Goal: Information Seeking & Learning: Learn about a topic

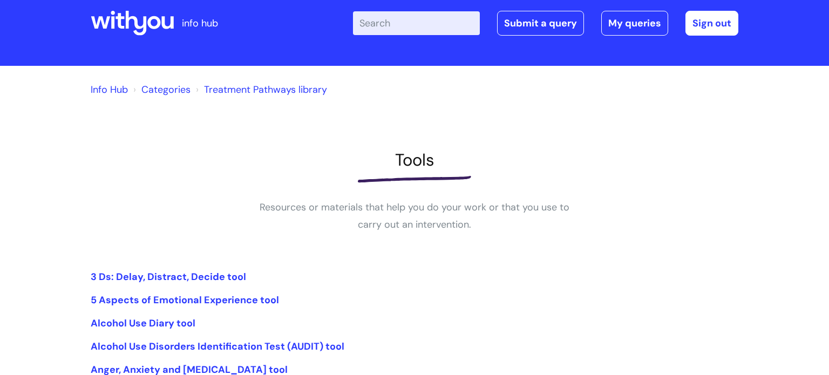
scroll to position [22, 0]
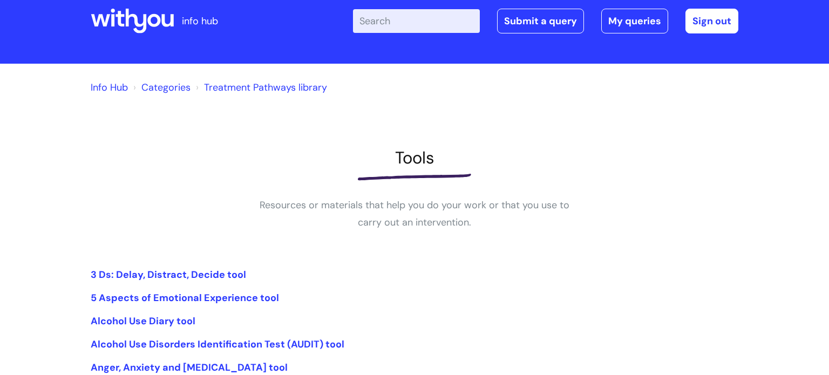
click at [329, 243] on div "Info Hub Categories Treatment Pathways library Tools Resources or materials tha…" at bounding box center [415, 300] width 648 height 453
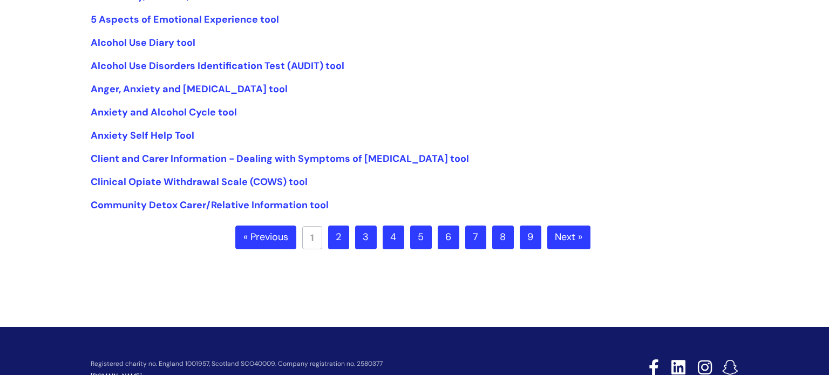
scroll to position [302, 0]
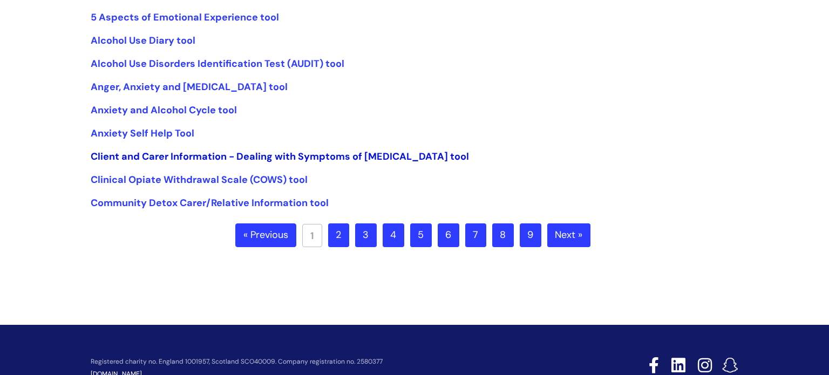
click at [312, 161] on link "Client and Carer Information - Dealing with Symptoms of [MEDICAL_DATA] tool" at bounding box center [280, 156] width 378 height 13
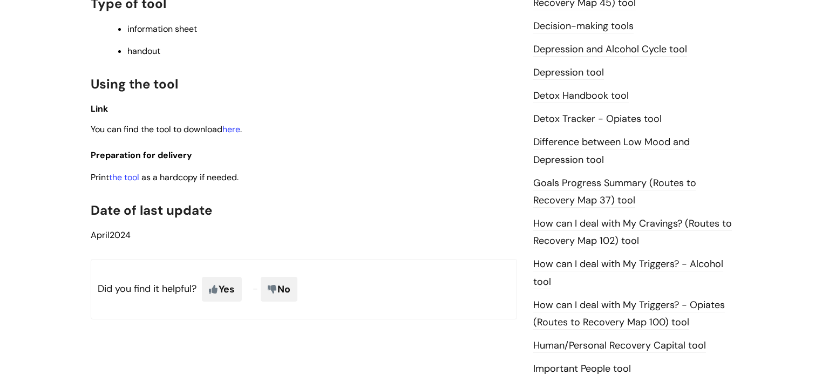
scroll to position [561, 0]
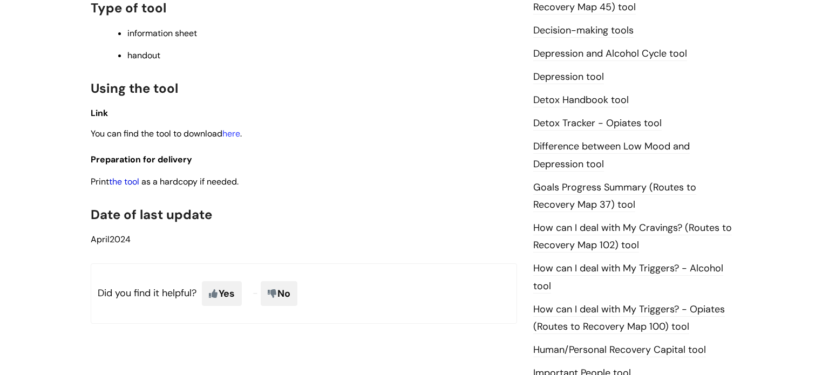
click at [129, 186] on link "the tool" at bounding box center [124, 181] width 30 height 11
click at [632, 274] on link "How can I deal with My Triggers? - Alcohol tool" at bounding box center [628, 277] width 190 height 31
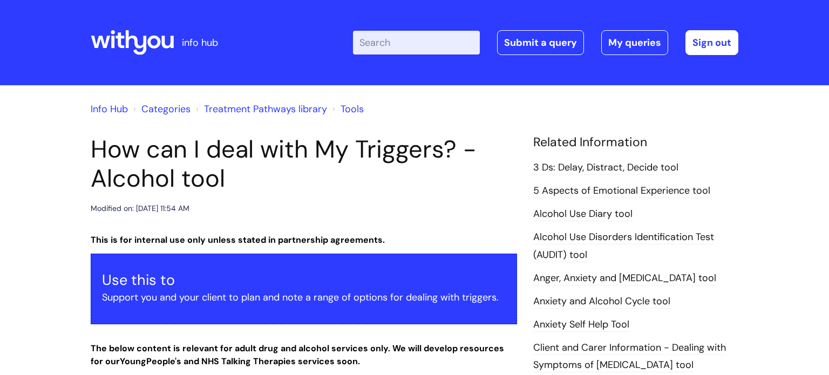
click at [506, 210] on div "Modified on: [DATE] 11:54 AM" at bounding box center [304, 208] width 426 height 13
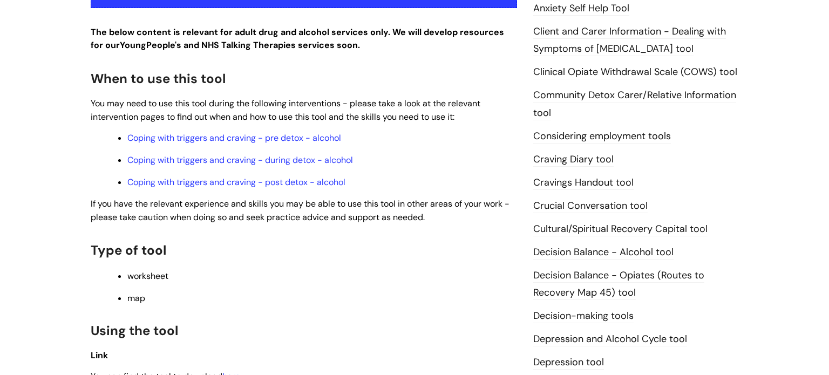
scroll to position [324, 0]
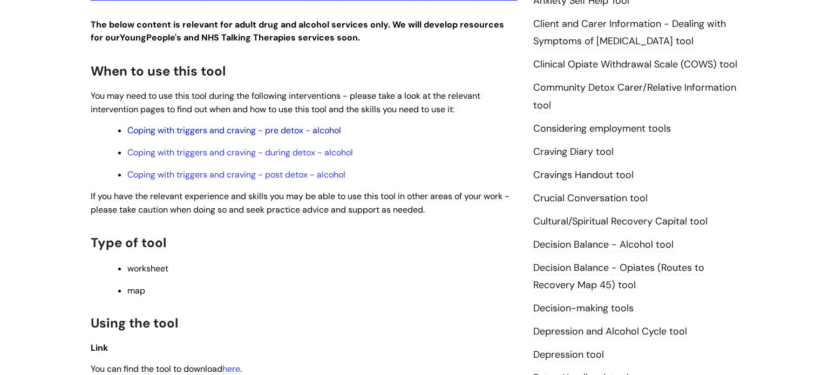
click at [281, 128] on link "Coping with triggers and craving - pre detox - alcohol" at bounding box center [234, 130] width 214 height 11
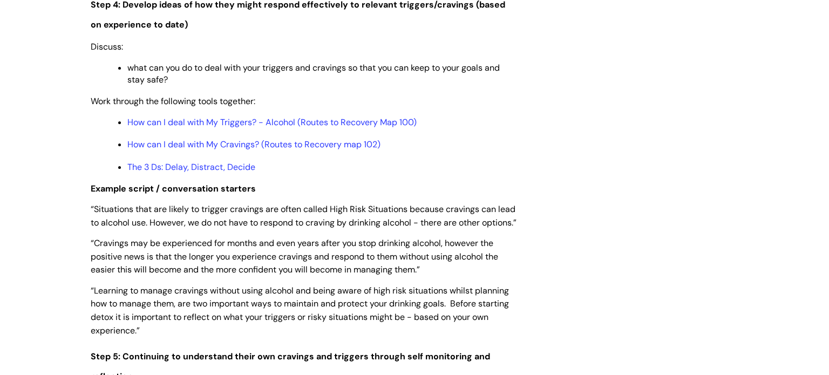
scroll to position [1964, 0]
click at [237, 127] on link "How can I deal with My Triggers? - Alcohol (Routes to Recovery Map 100)" at bounding box center [271, 121] width 289 height 11
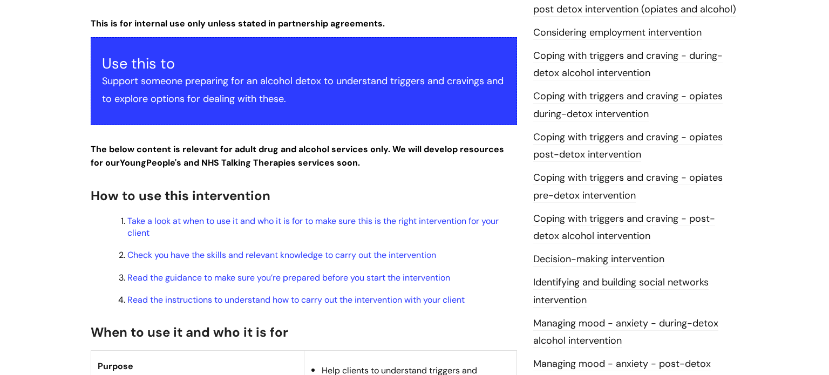
scroll to position [237, 0]
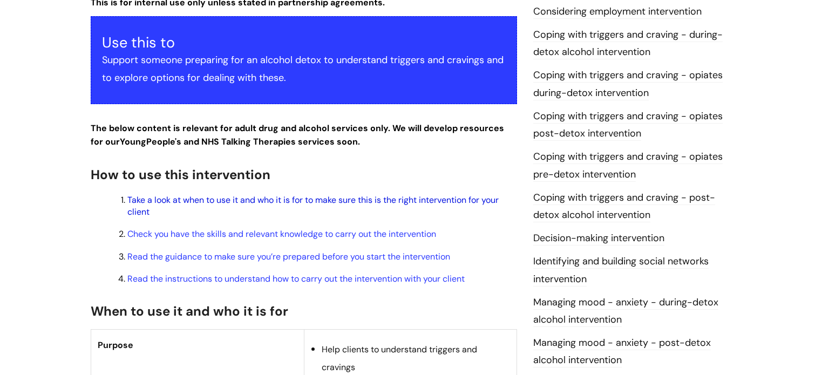
click at [336, 203] on link "Take a look at when to use it and who it is for to make sure this is the right …" at bounding box center [312, 205] width 371 height 23
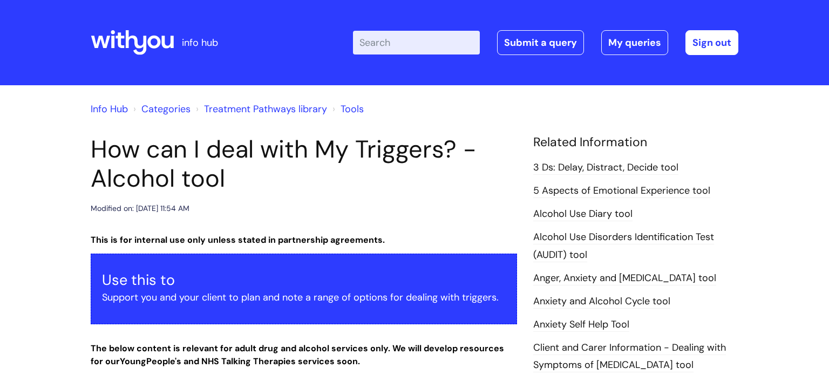
click at [419, 181] on h1 "How can I deal with My Triggers? - Alcohol tool" at bounding box center [304, 164] width 426 height 58
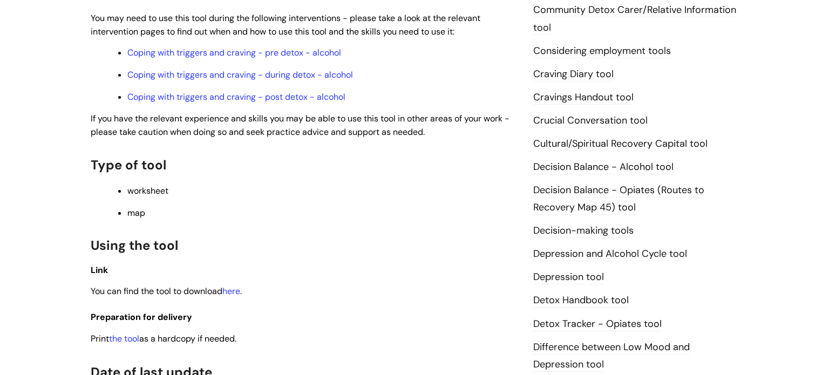
scroll to position [453, 0]
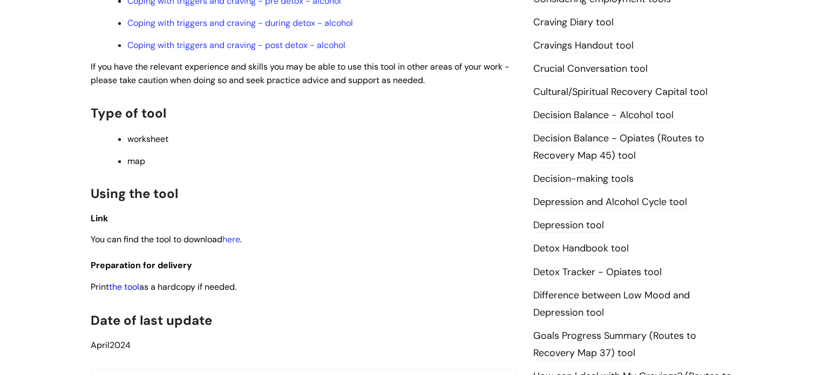
click at [126, 292] on link "the tool" at bounding box center [124, 286] width 30 height 11
click at [333, 48] on link "Coping with triggers and craving - post detox - alcohol" at bounding box center [236, 44] width 218 height 11
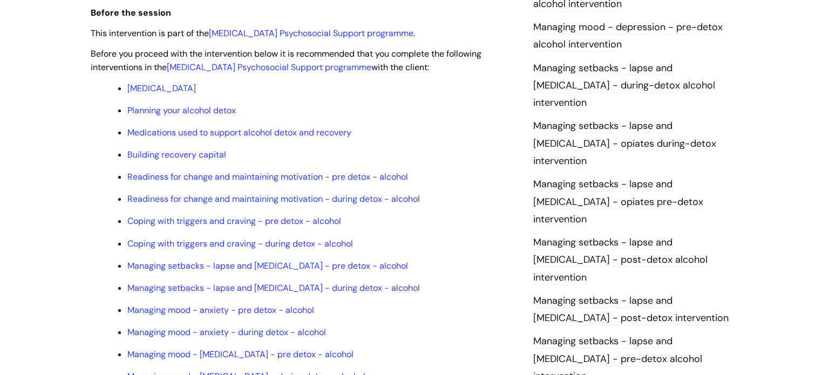
scroll to position [842, 0]
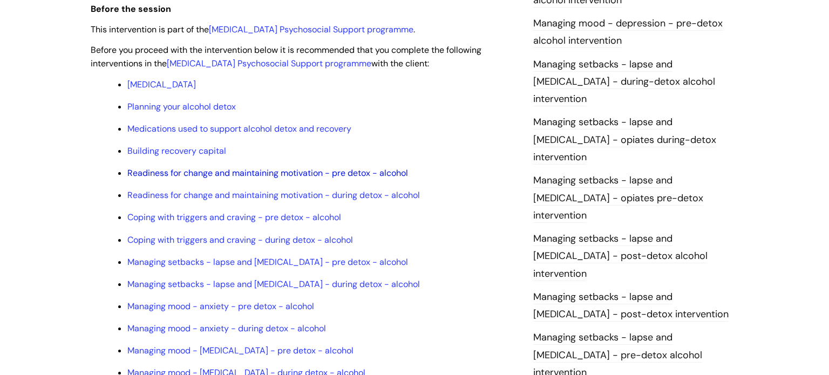
click at [251, 179] on link "Readiness for change and maintaining motivation - pre detox - alcohol" at bounding box center [267, 172] width 281 height 11
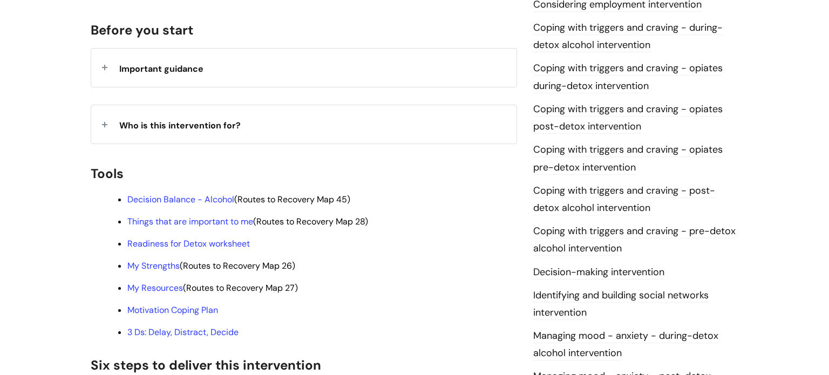
scroll to position [259, 0]
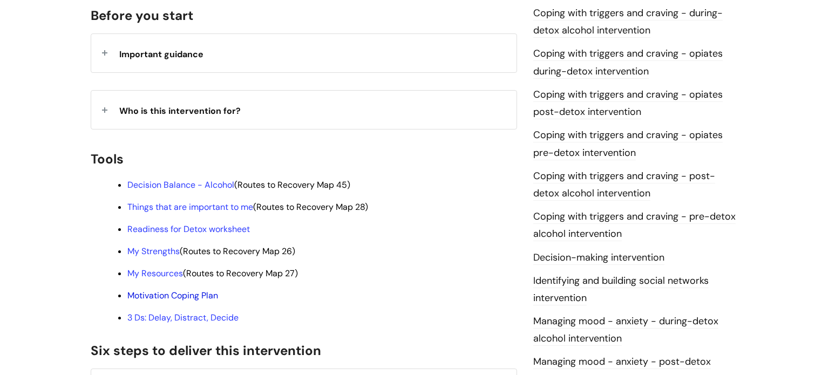
click at [200, 290] on link "Motivation Coping Plan" at bounding box center [172, 295] width 91 height 11
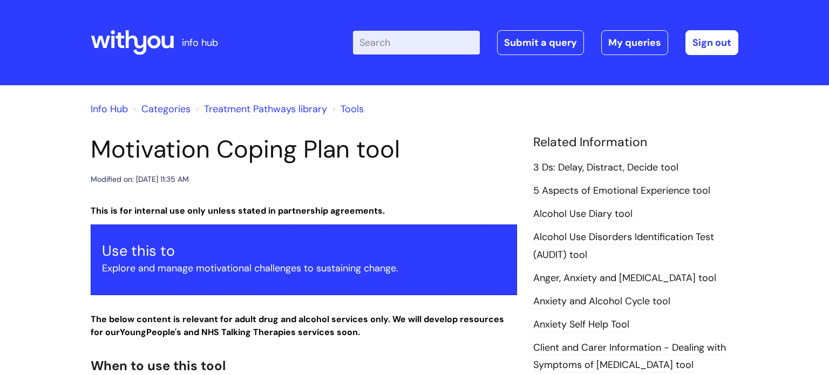
click at [484, 178] on div "Modified on: [DATE] 11:35 AM" at bounding box center [304, 179] width 426 height 13
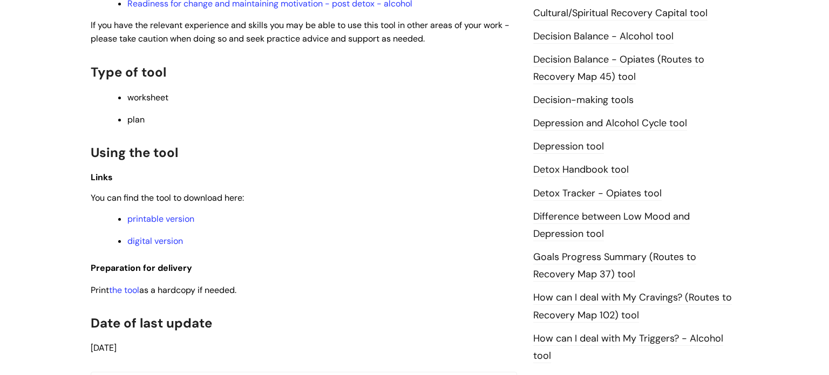
scroll to position [561, 0]
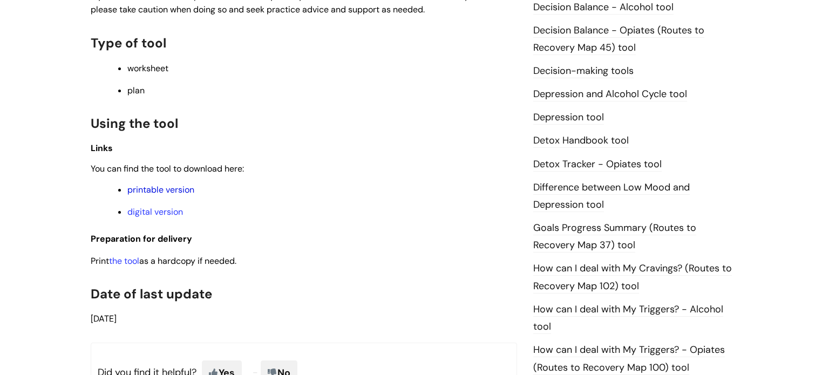
click at [171, 195] on link "printable version" at bounding box center [160, 189] width 67 height 11
click at [430, 196] on p "printable version" at bounding box center [322, 190] width 390 height 12
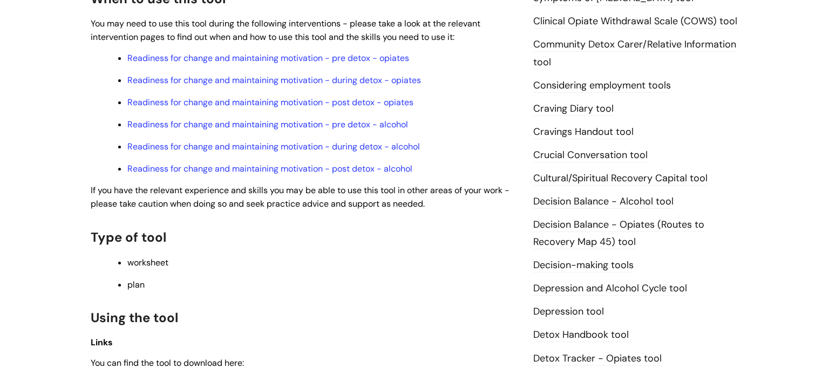
scroll to position [324, 0]
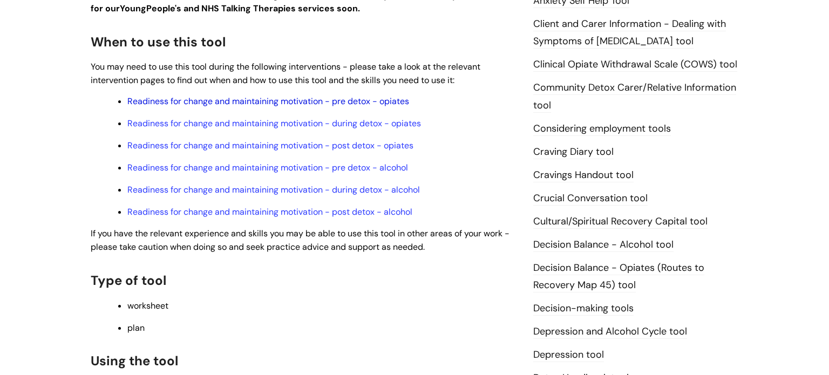
click at [315, 101] on link "Readiness for change and maintaining motivation - pre detox - opiates" at bounding box center [268, 101] width 282 height 11
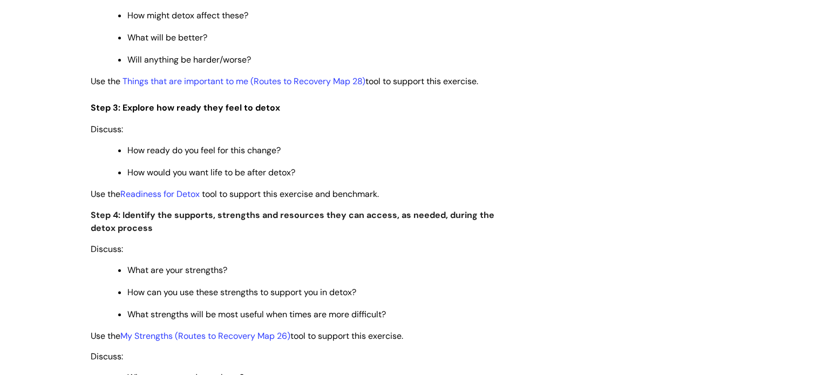
scroll to position [1856, 0]
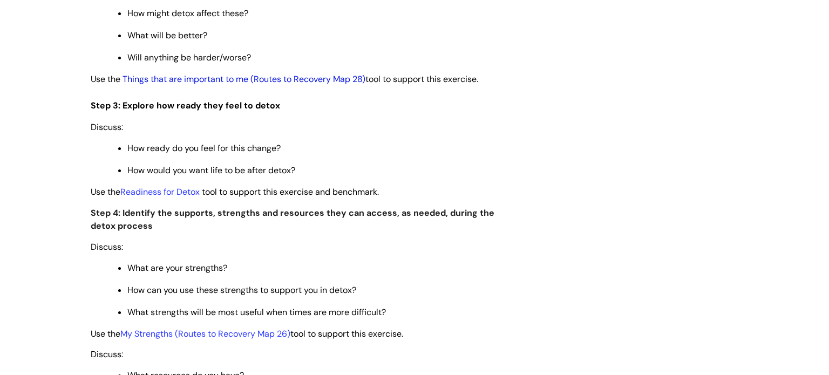
click at [219, 85] on link "Things that are important to me (Routes to Recovery Map 28)" at bounding box center [244, 78] width 243 height 11
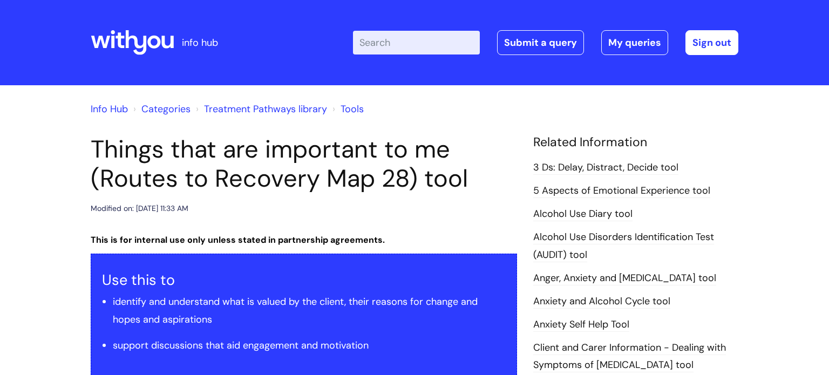
click at [474, 205] on div "Modified on: [DATE] 11:33 AM" at bounding box center [304, 208] width 426 height 13
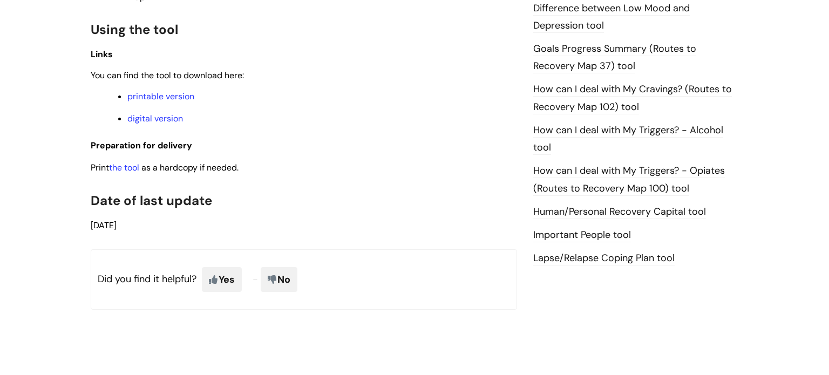
scroll to position [756, 0]
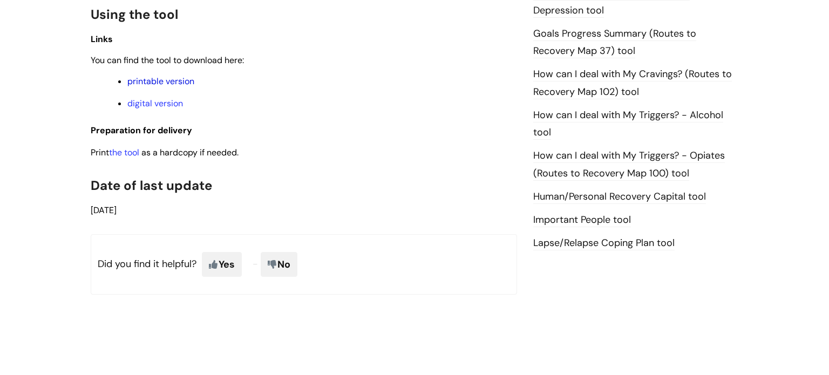
click at [174, 87] on link "printable version" at bounding box center [160, 81] width 67 height 11
click at [594, 36] on link "Goals Progress Summary (Routes to Recovery Map 37) tool" at bounding box center [614, 42] width 163 height 31
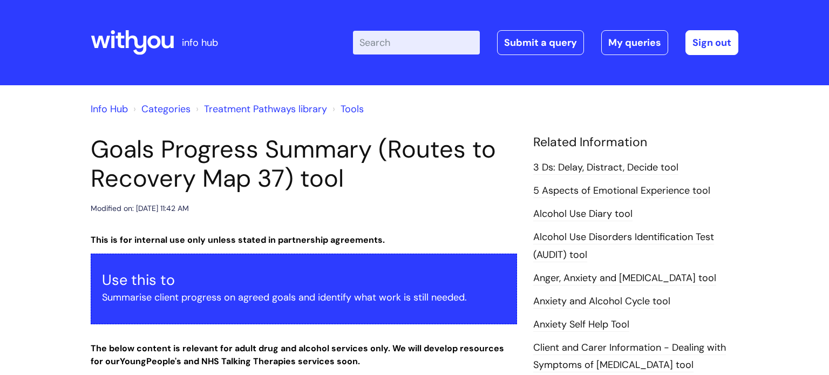
click at [445, 212] on div "Modified on: [DATE] 11:42 AM" at bounding box center [304, 208] width 426 height 13
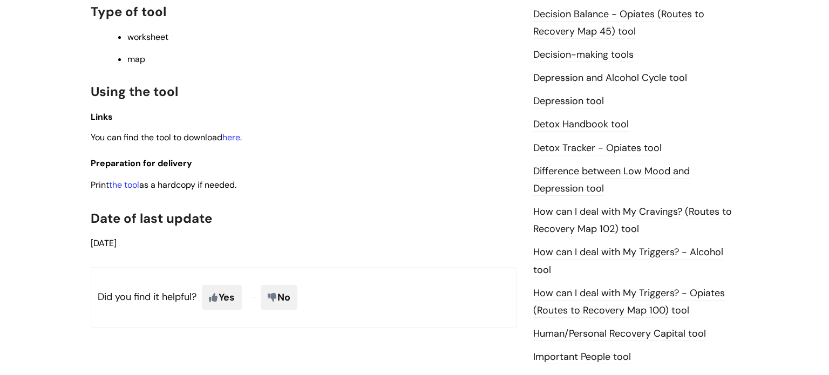
scroll to position [583, 0]
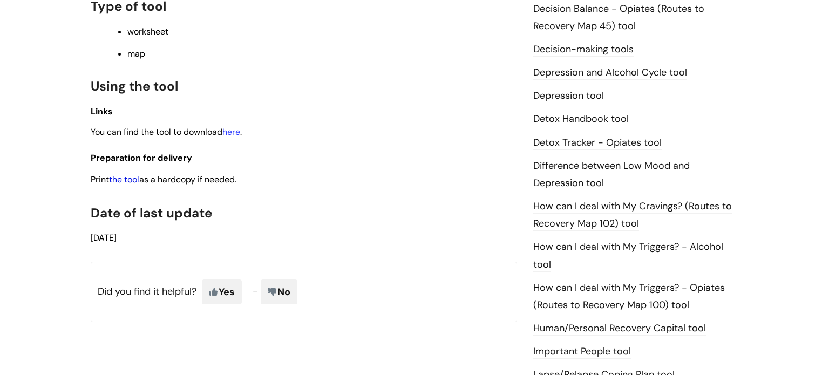
click at [131, 185] on link "the tool" at bounding box center [124, 179] width 30 height 11
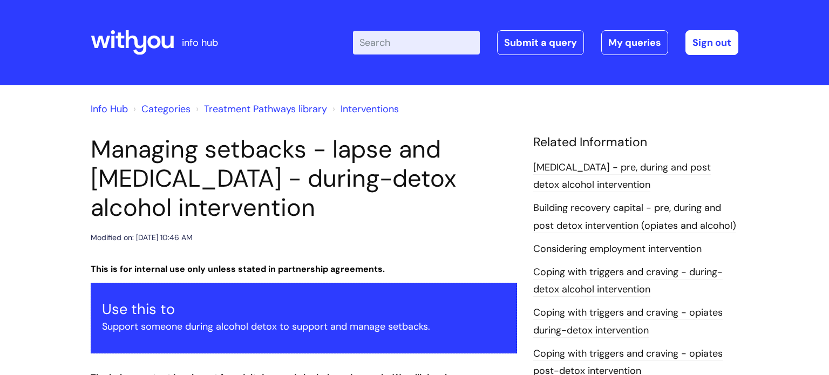
click at [473, 230] on header "Managing setbacks - lapse and [MEDICAL_DATA] - during-detox alcohol interventio…" at bounding box center [304, 190] width 426 height 110
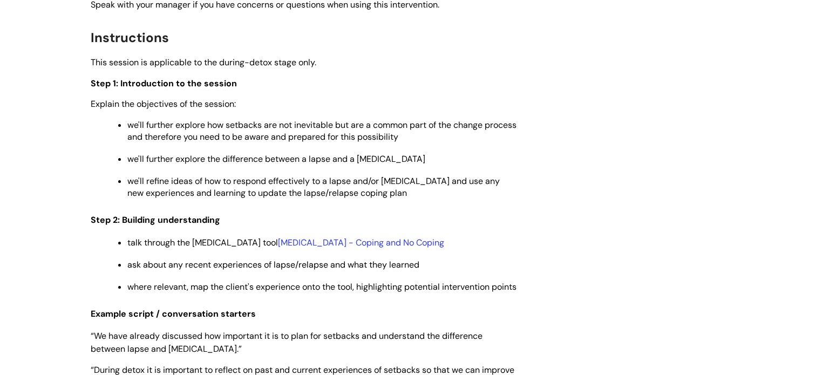
scroll to position [1360, 0]
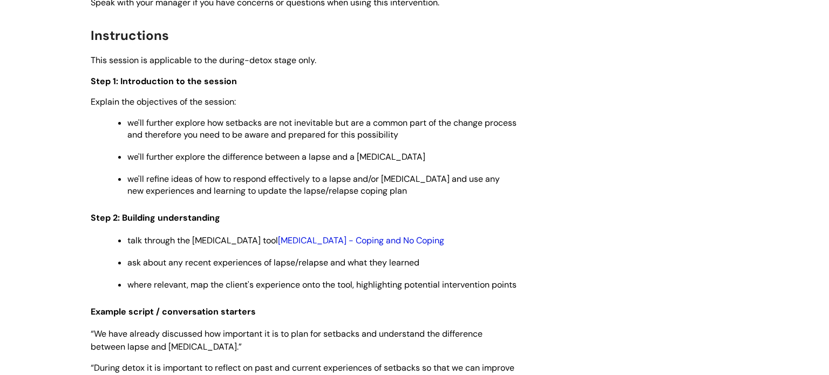
click at [350, 246] on link "[MEDICAL_DATA] - Coping and No Coping" at bounding box center [361, 240] width 166 height 11
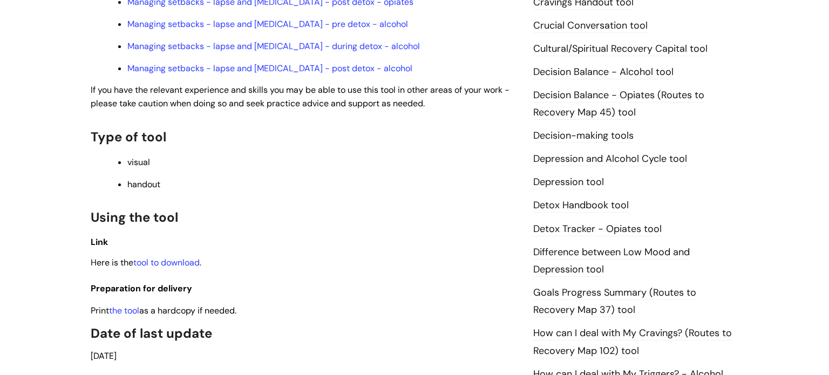
scroll to position [518, 0]
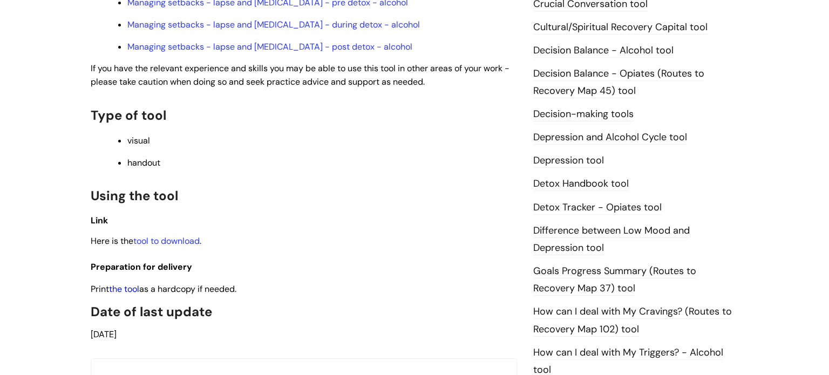
click at [131, 283] on link "the tool" at bounding box center [124, 288] width 30 height 11
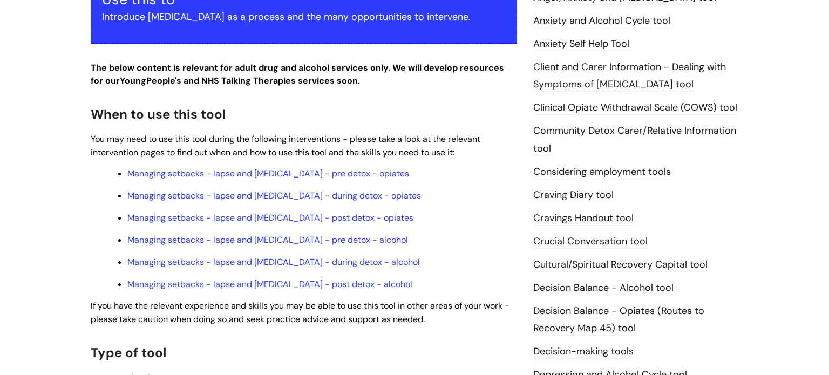
scroll to position [259, 0]
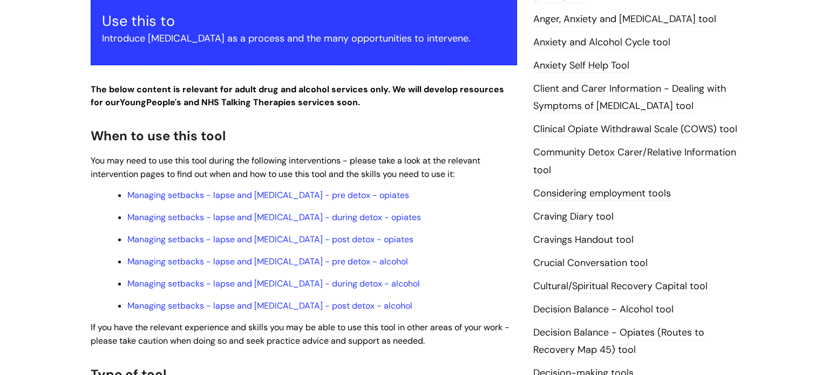
click at [592, 67] on link "Anxiety Self Help Tool" at bounding box center [581, 66] width 96 height 14
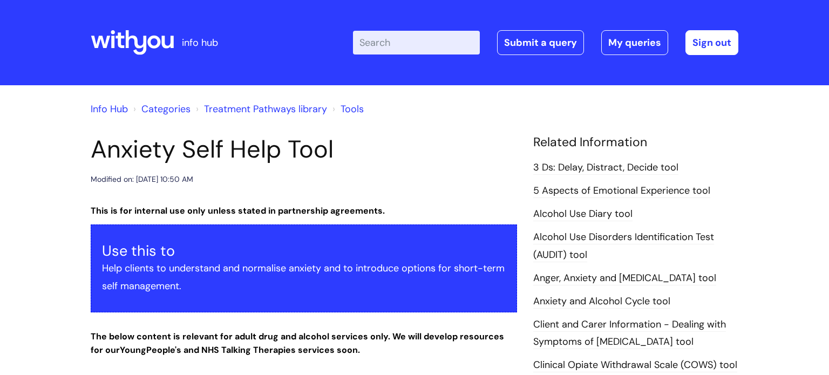
click at [484, 146] on h1 "Anxiety Self Help Tool" at bounding box center [304, 149] width 426 height 29
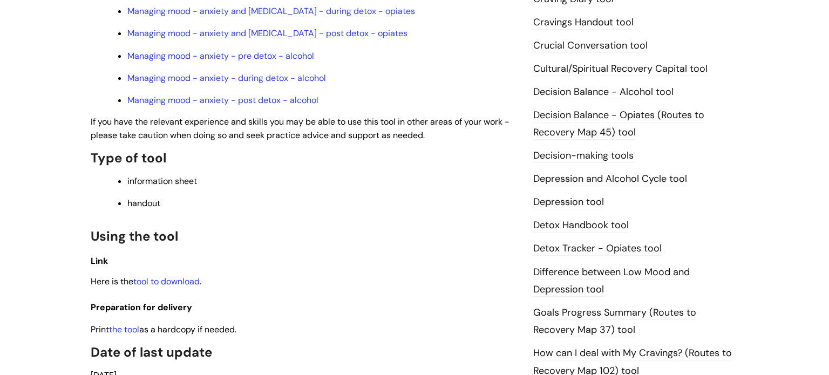
scroll to position [475, 0]
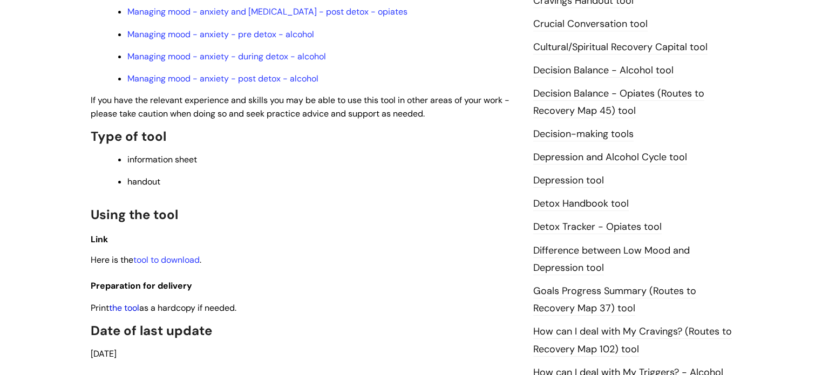
click at [127, 314] on link "the tool" at bounding box center [124, 307] width 30 height 11
